Goal: Task Accomplishment & Management: Use online tool/utility

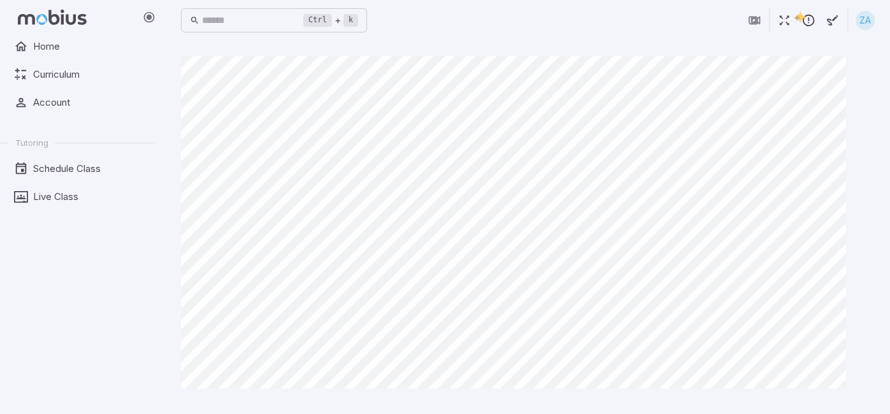
click at [784, 13] on icon "button" at bounding box center [784, 20] width 14 height 14
click at [787, 18] on icon "button" at bounding box center [784, 20] width 14 height 14
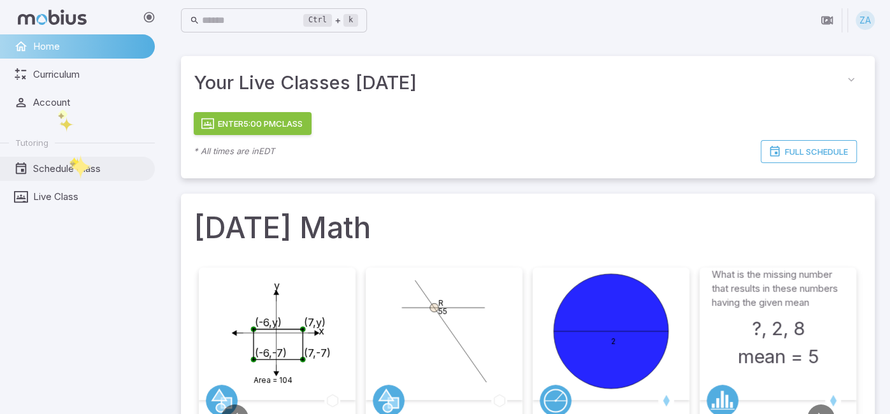
click at [69, 157] on link "Schedule Class" at bounding box center [77, 169] width 155 height 24
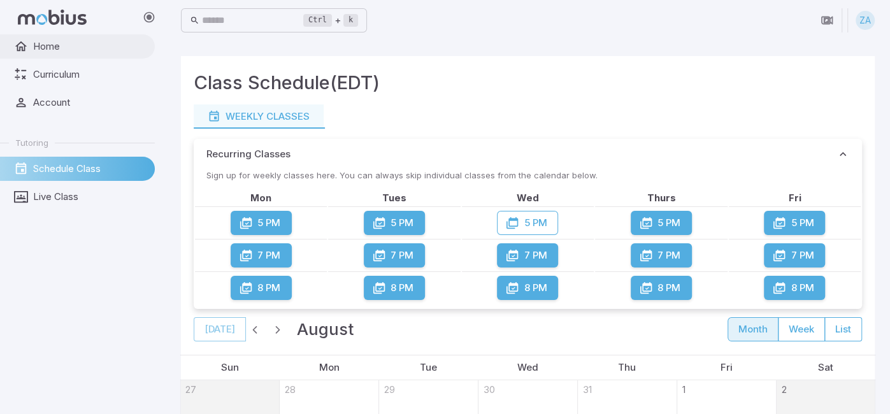
click at [59, 50] on span "Home" at bounding box center [89, 47] width 113 height 14
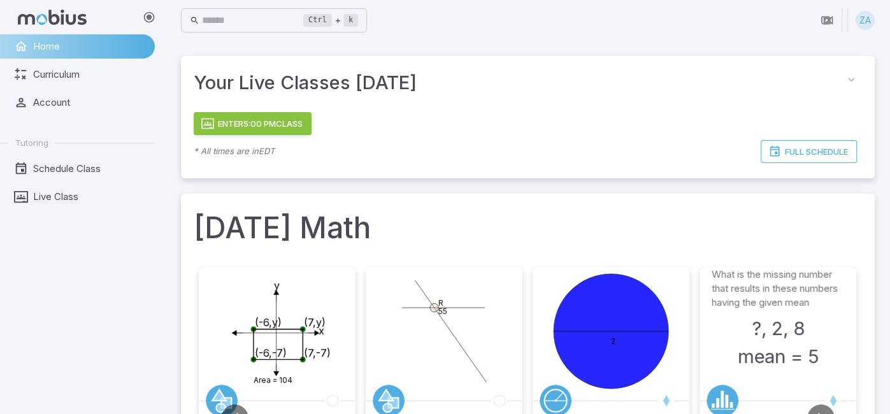
click at [248, 124] on button "Enter 5:00 PM Class" at bounding box center [253, 123] width 118 height 23
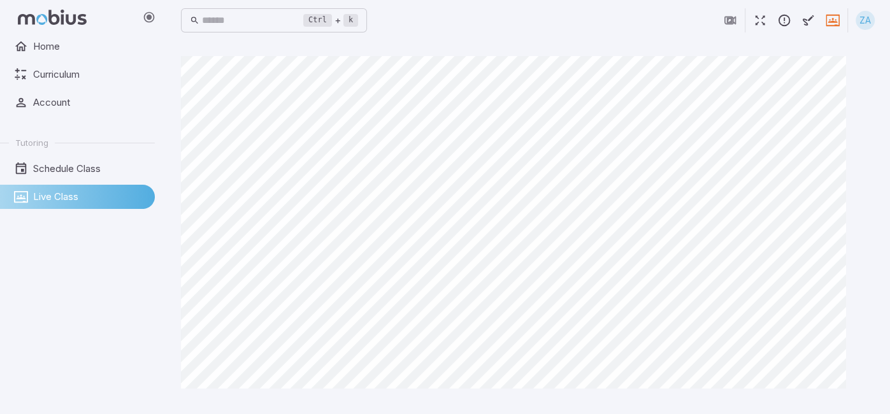
click at [754, 16] on icon "button" at bounding box center [760, 20] width 14 height 14
click at [749, 20] on button "button" at bounding box center [760, 20] width 24 height 24
click at [761, 23] on icon "button" at bounding box center [760, 20] width 14 height 14
click at [759, 20] on icon "button" at bounding box center [760, 20] width 14 height 14
click at [761, 21] on icon "button" at bounding box center [760, 20] width 14 height 14
